Goal: Task Accomplishment & Management: Manage account settings

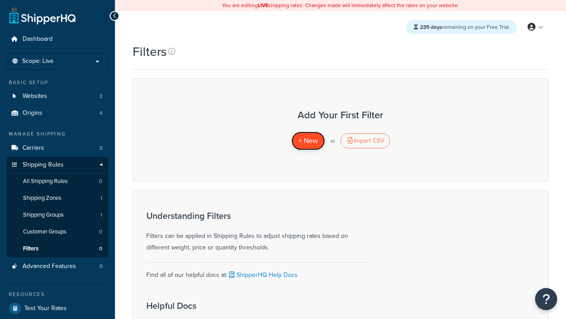
click at [308, 141] on span "+ New" at bounding box center [308, 140] width 19 height 10
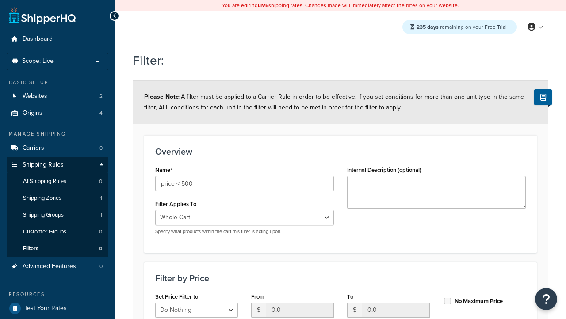
select select "range"
type input "price < 500"
type input "500"
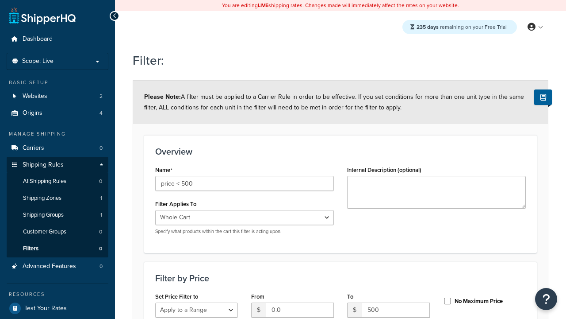
type input "500"
checkbox input "true"
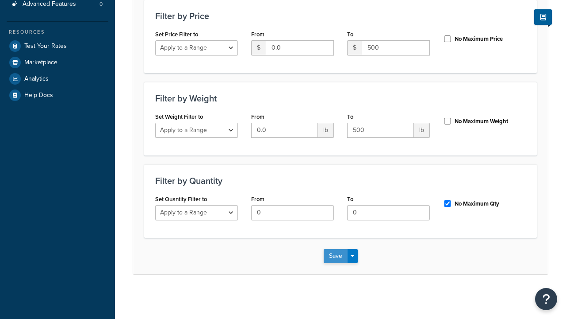
click at [335, 255] on button "Save" at bounding box center [336, 256] width 24 height 14
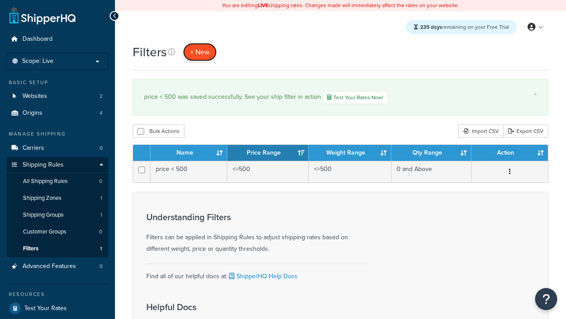
click at [200, 52] on span "+ New" at bounding box center [199, 52] width 19 height 10
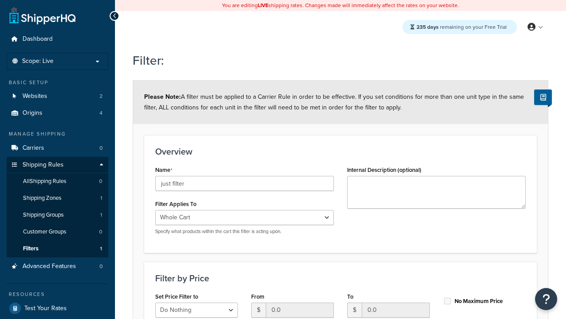
scroll to position [262, 0]
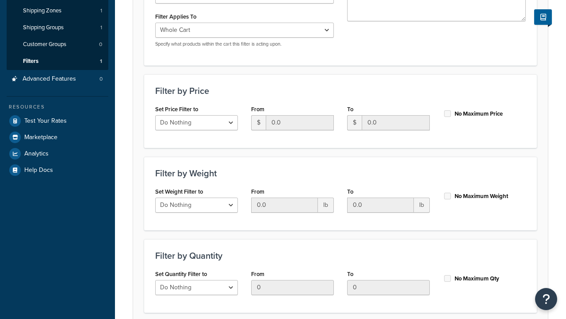
type input "just filter"
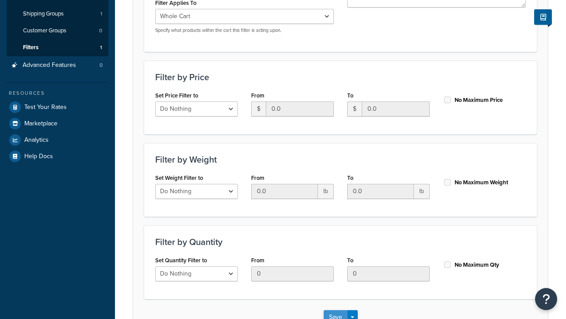
click at [335, 310] on button "Save" at bounding box center [336, 317] width 24 height 14
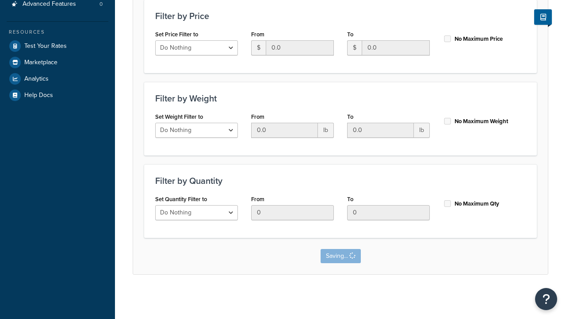
scroll to position [0, 0]
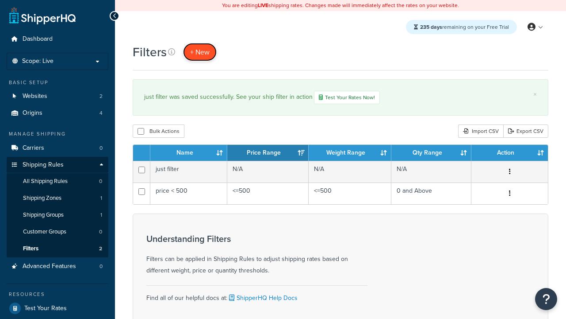
click at [200, 52] on span "+ New" at bounding box center [199, 52] width 19 height 10
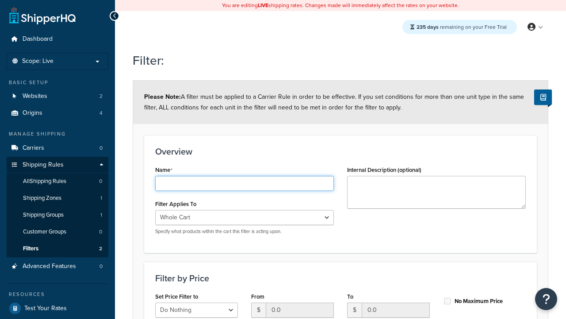
type input "weight < 10"
select select "range"
type input "weight < 10"
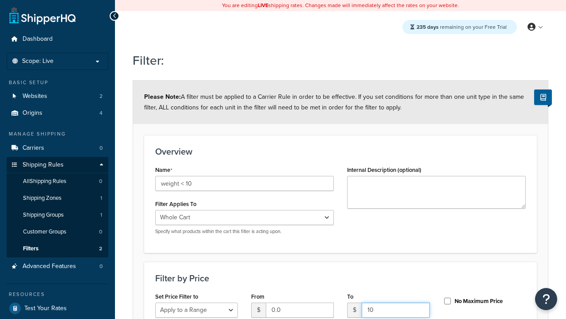
type input "10"
checkbox input "true"
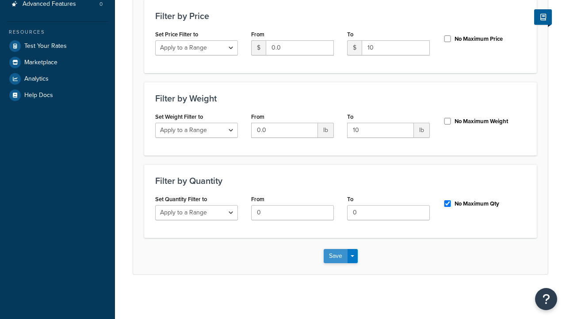
click at [335, 255] on button "Save" at bounding box center [336, 256] width 24 height 14
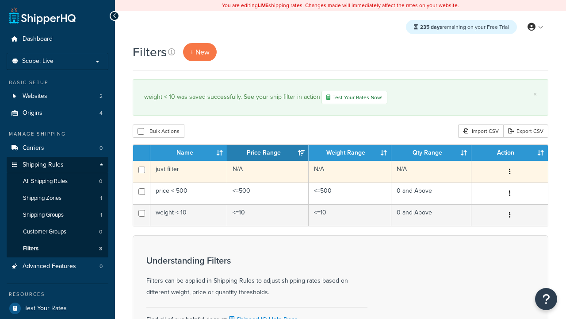
click at [510, 173] on icon "button" at bounding box center [510, 171] width 2 height 6
click at [0, 0] on link "Edit" at bounding box center [0, 0] width 0 height 0
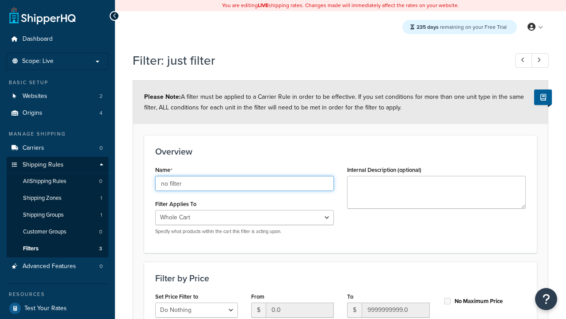
type input "no filter"
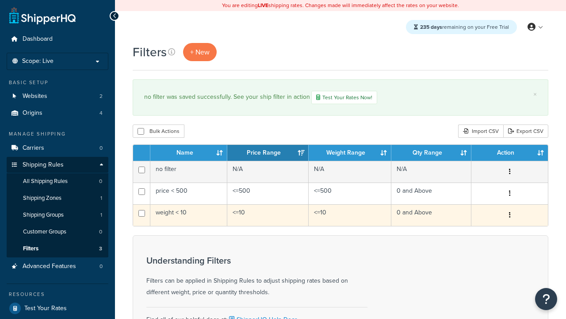
click at [510, 216] on icon "button" at bounding box center [510, 214] width 2 height 6
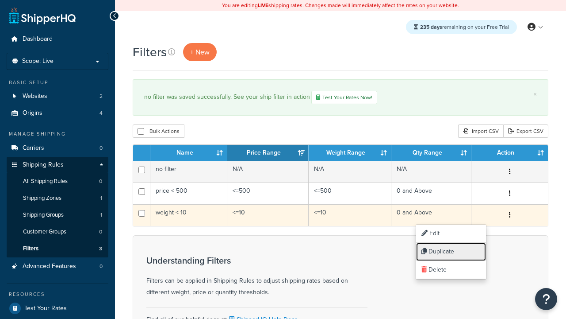
click at [451, 251] on link "Duplicate" at bounding box center [451, 251] width 70 height 18
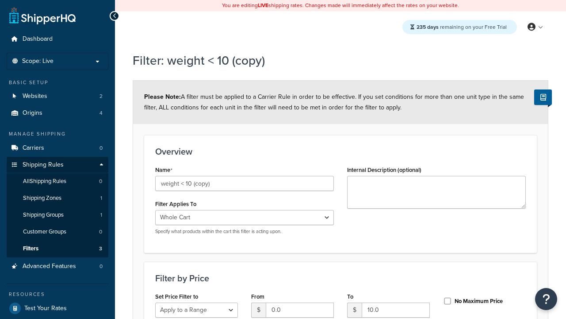
select select "range"
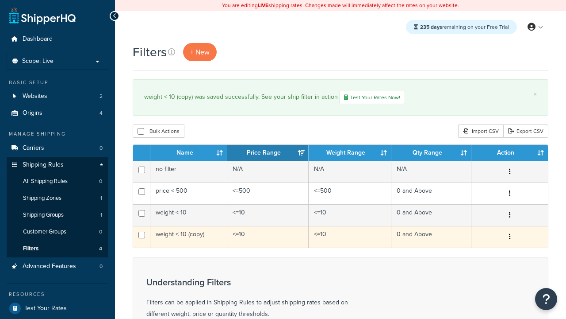
click at [510, 238] on icon "button" at bounding box center [510, 236] width 2 height 6
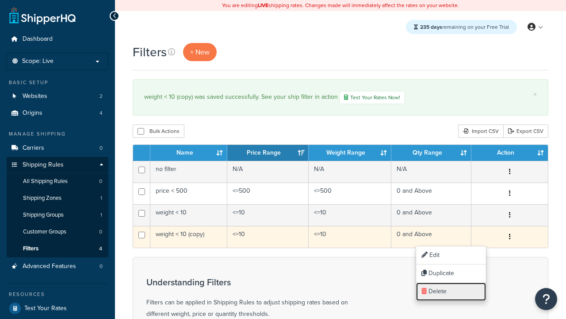
click at [451, 291] on link "Delete" at bounding box center [451, 291] width 70 height 18
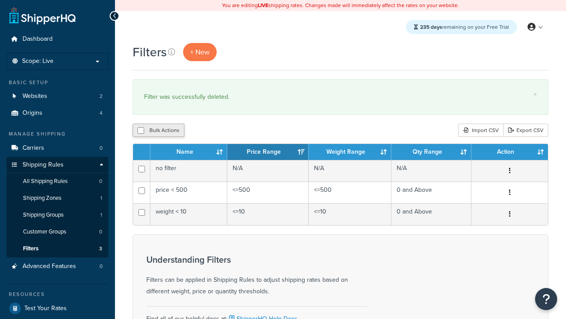
click at [158, 131] on button "Bulk Actions" at bounding box center [159, 129] width 52 height 13
checkbox input "true"
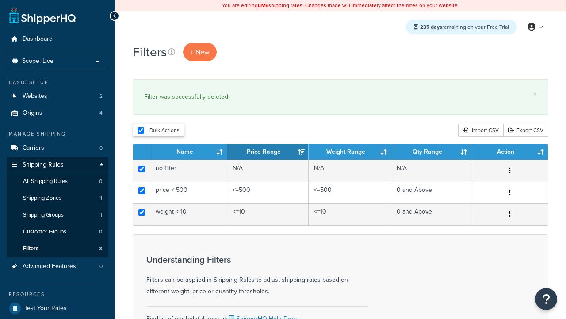
click at [0, 0] on button "Duplicate" at bounding box center [0, 0] width 0 height 0
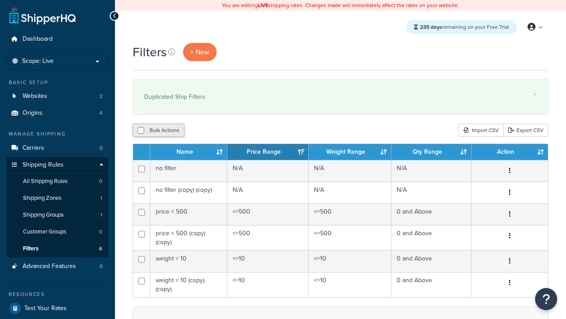
click at [158, 131] on button "Bulk Actions" at bounding box center [159, 129] width 52 height 13
checkbox input "true"
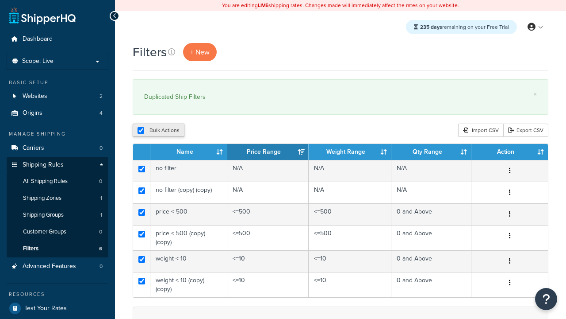
checkbox input "true"
click at [0, 0] on button "Delete" at bounding box center [0, 0] width 0 height 0
